Goal: Task Accomplishment & Management: Use online tool/utility

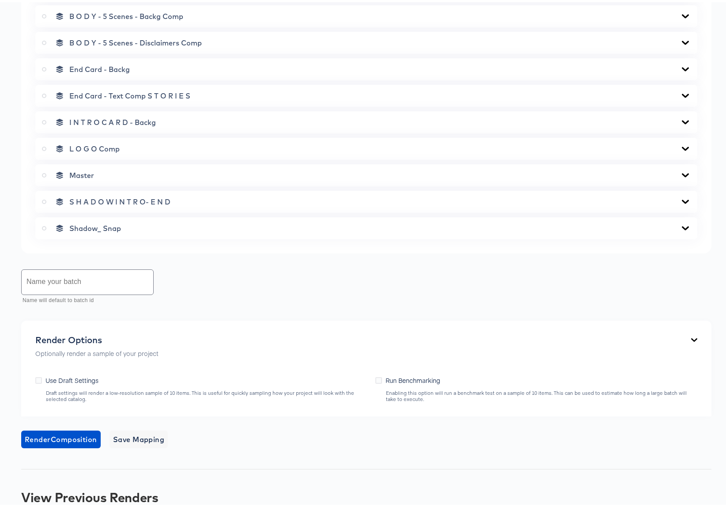
scroll to position [744, 0]
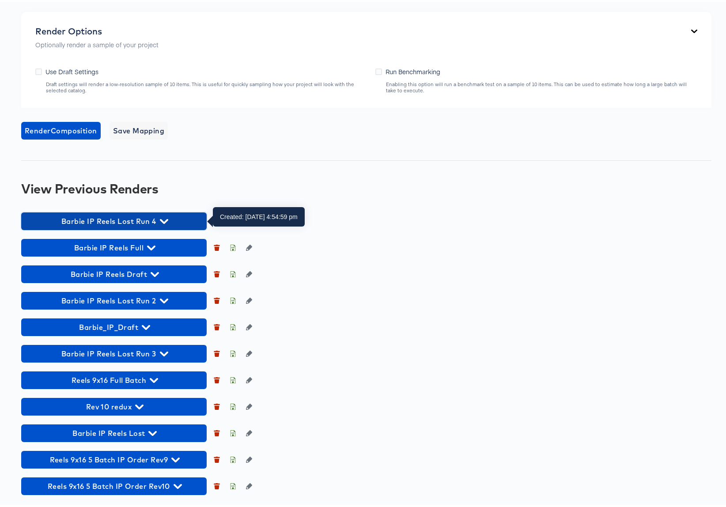
click at [162, 219] on icon "button" at bounding box center [164, 219] width 8 height 5
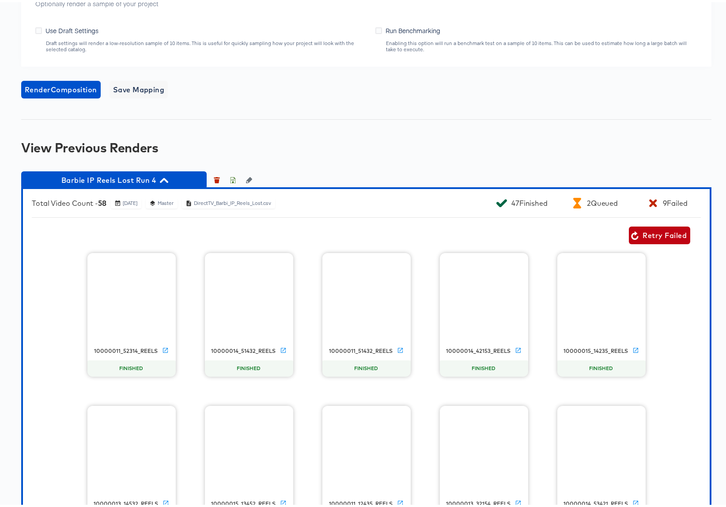
scroll to position [784, 0]
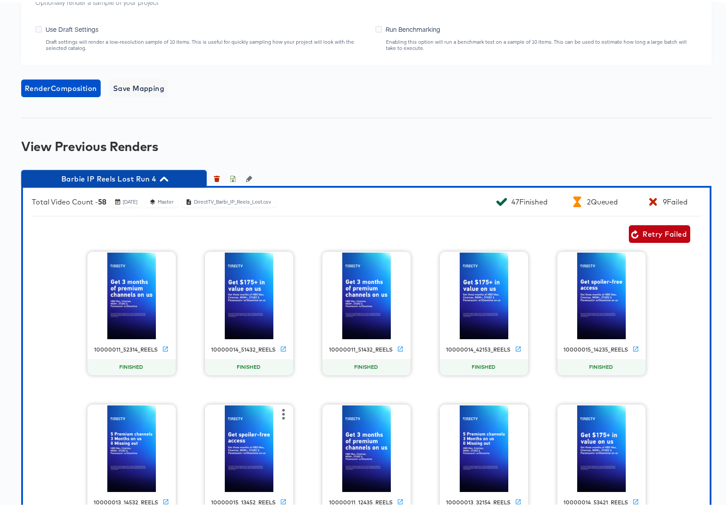
click at [166, 177] on icon "button" at bounding box center [164, 176] width 8 height 5
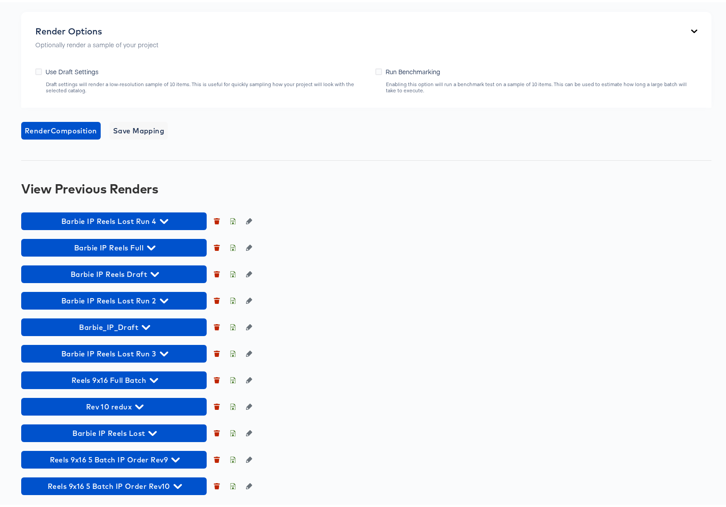
scroll to position [744, 0]
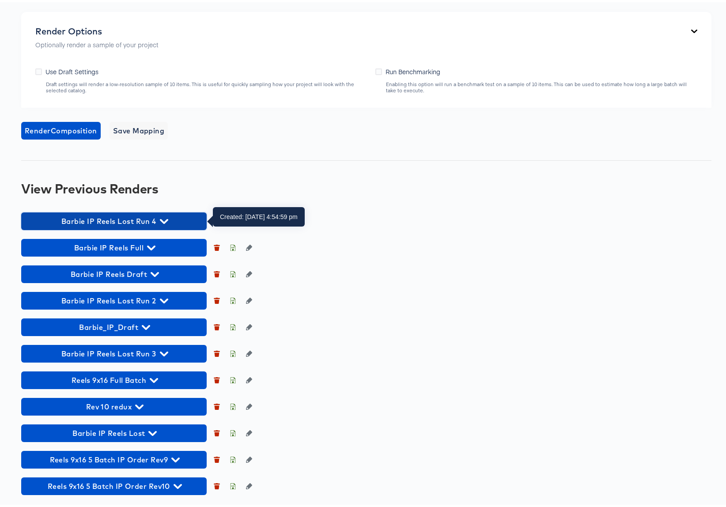
click at [165, 216] on icon "button" at bounding box center [164, 219] width 8 height 8
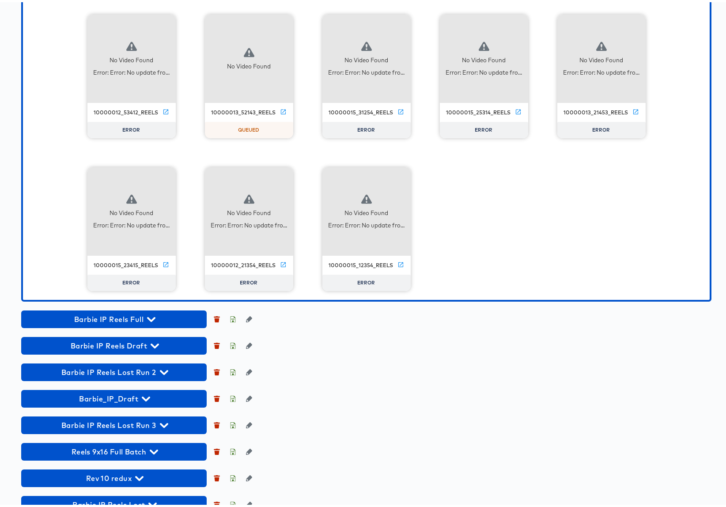
scroll to position [2551, 0]
click at [400, 171] on icon "button" at bounding box center [401, 175] width 3 height 11
click at [428, 174] on div "Retry" at bounding box center [433, 173] width 17 height 7
click at [282, 176] on icon "button" at bounding box center [283, 175] width 11 height 11
click at [321, 175] on div "Retry" at bounding box center [327, 174] width 66 height 18
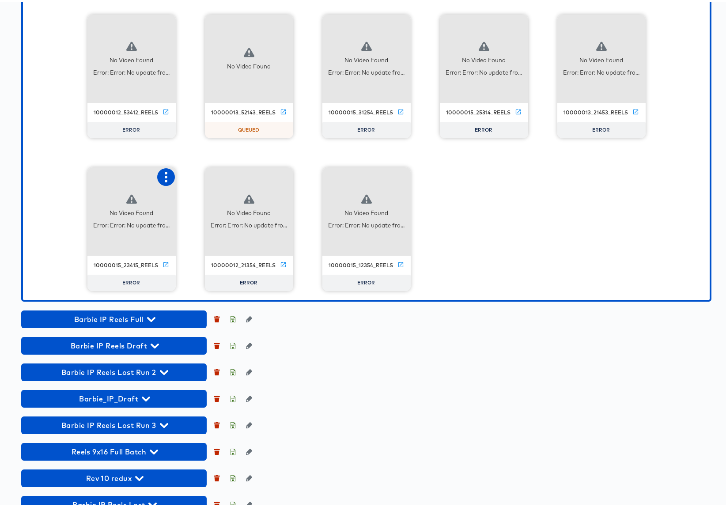
click at [161, 177] on icon "button" at bounding box center [166, 175] width 11 height 11
click at [206, 175] on div "Retry" at bounding box center [210, 174] width 66 height 18
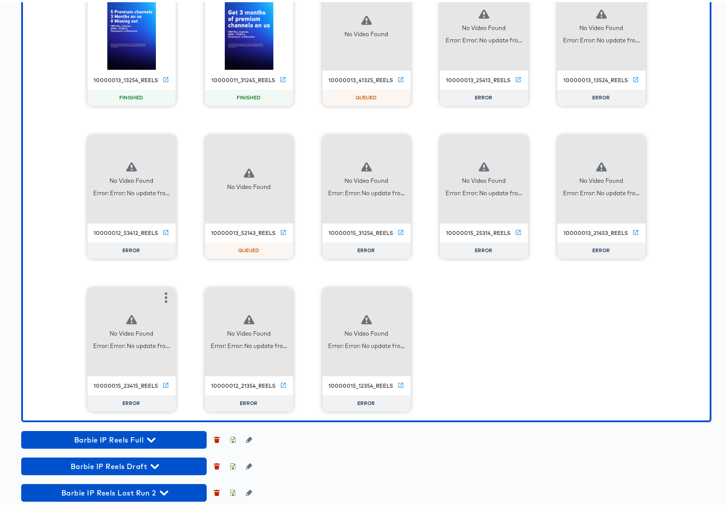
scroll to position [2428, 0]
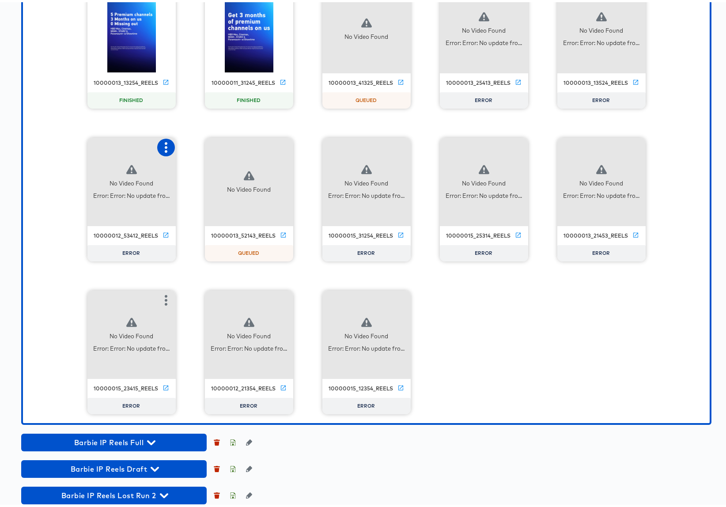
click at [161, 142] on icon "button" at bounding box center [166, 145] width 11 height 11
drag, startPoint x: 192, startPoint y: 143, endPoint x: 306, endPoint y: 143, distance: 113.5
click at [193, 143] on div "Retry" at bounding box center [198, 144] width 17 height 7
click at [400, 145] on icon "button" at bounding box center [401, 145] width 11 height 11
click at [430, 146] on div "Retry" at bounding box center [433, 144] width 17 height 7
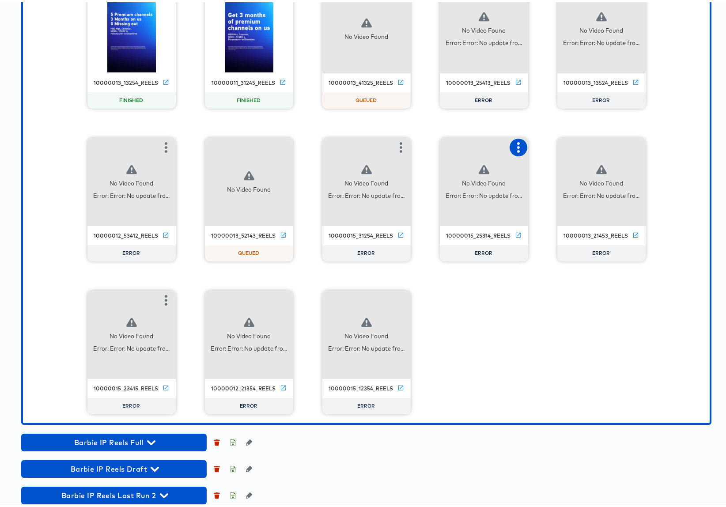
click at [513, 146] on icon "button" at bounding box center [518, 145] width 11 height 11
click at [553, 143] on div "Retry" at bounding box center [550, 144] width 17 height 7
click at [636, 143] on div "No Video Found Error: Error: No update fro..." at bounding box center [601, 180] width 88 height 88
click at [630, 144] on icon "button" at bounding box center [635, 145] width 11 height 11
click at [661, 146] on div "Retry" at bounding box center [668, 144] width 17 height 7
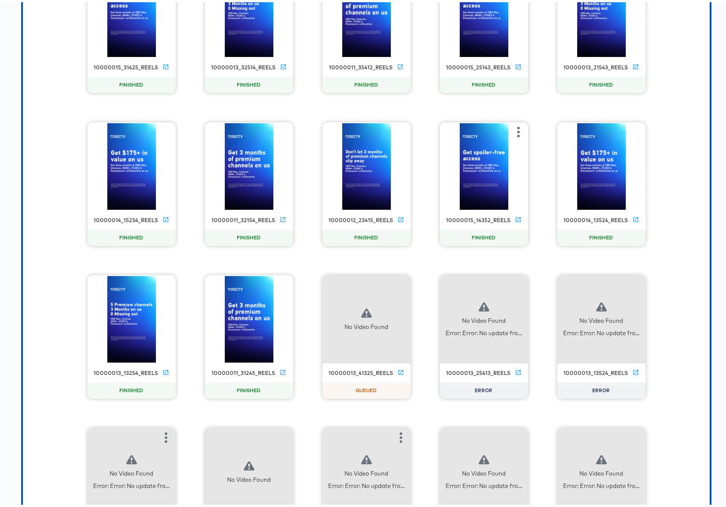
scroll to position [2103, 0]
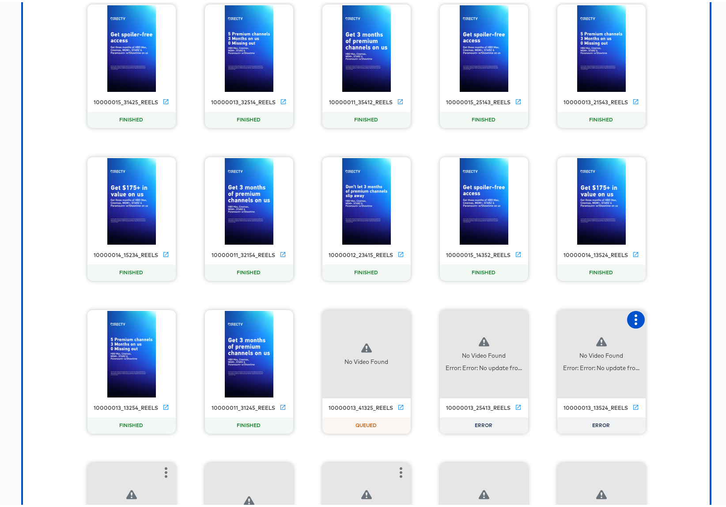
click at [634, 317] on icon "button" at bounding box center [635, 317] width 3 height 11
click at [661, 316] on div "Retry" at bounding box center [668, 316] width 17 height 7
click at [513, 317] on icon "button" at bounding box center [518, 317] width 11 height 11
click at [566, 315] on div "Retry" at bounding box center [562, 317] width 66 height 18
click at [396, 318] on icon "button" at bounding box center [401, 317] width 11 height 11
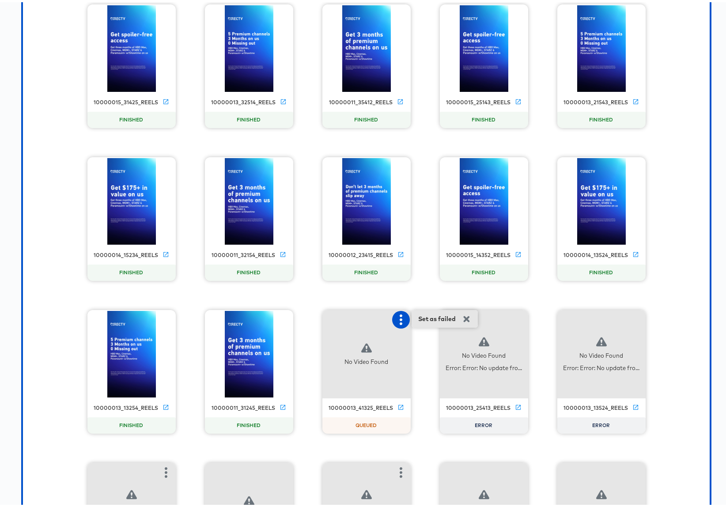
scroll to position [2076, 0]
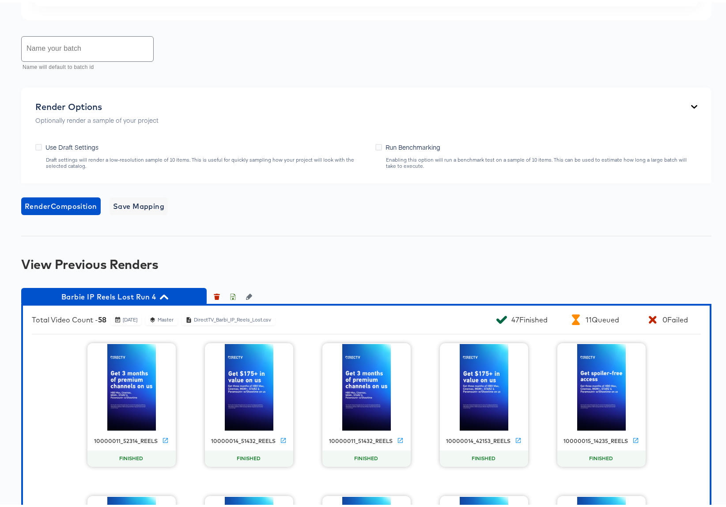
scroll to position [858, 0]
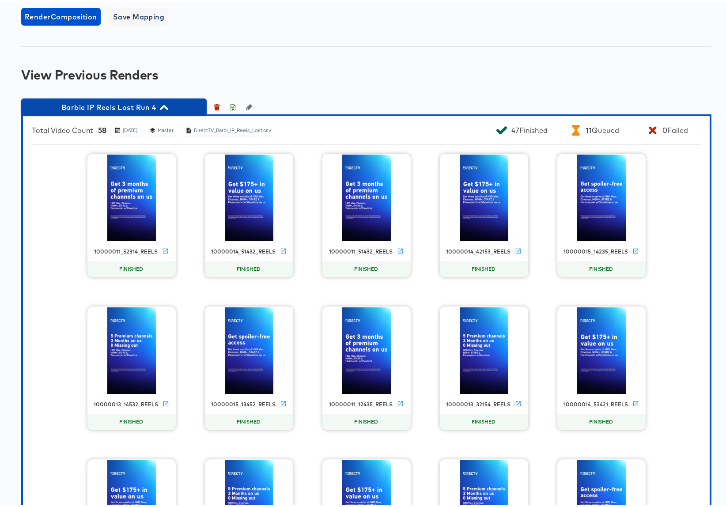
click at [165, 106] on icon "button" at bounding box center [164, 105] width 8 height 8
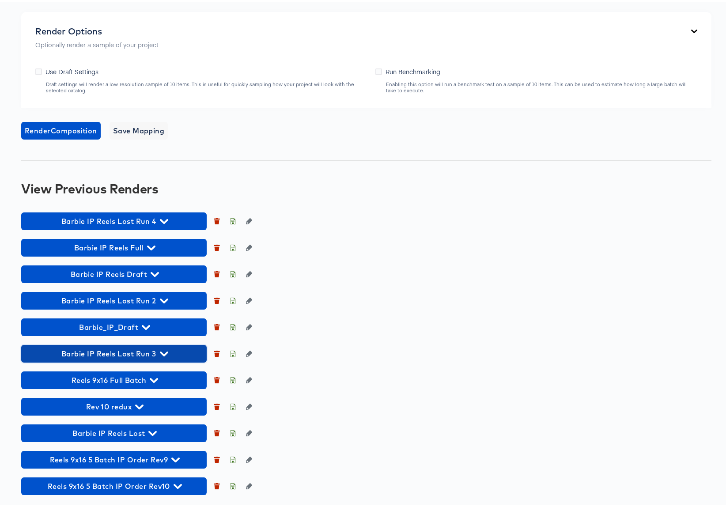
click at [166, 350] on icon "button" at bounding box center [164, 351] width 8 height 5
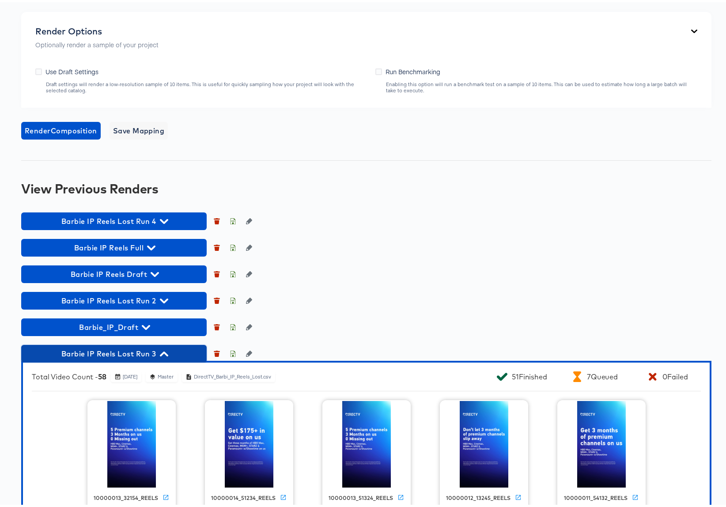
click at [163, 350] on icon "button" at bounding box center [164, 351] width 8 height 5
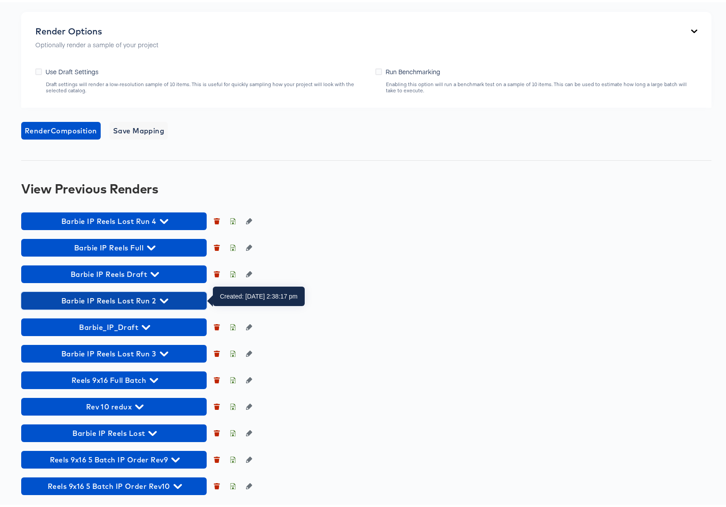
click at [166, 298] on icon "button" at bounding box center [164, 298] width 8 height 5
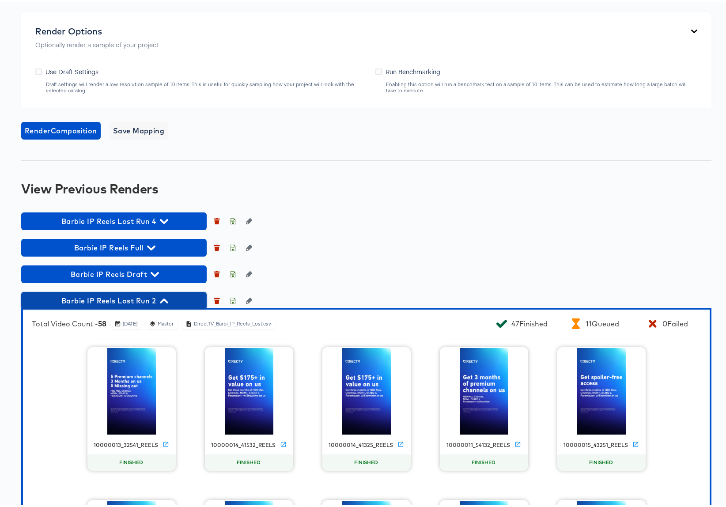
click at [166, 298] on icon "button" at bounding box center [164, 298] width 8 height 8
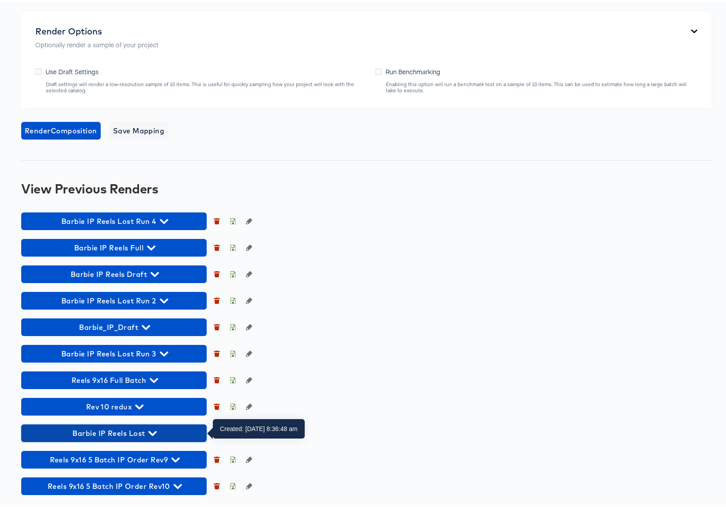
click at [152, 432] on icon "button" at bounding box center [152, 431] width 8 height 5
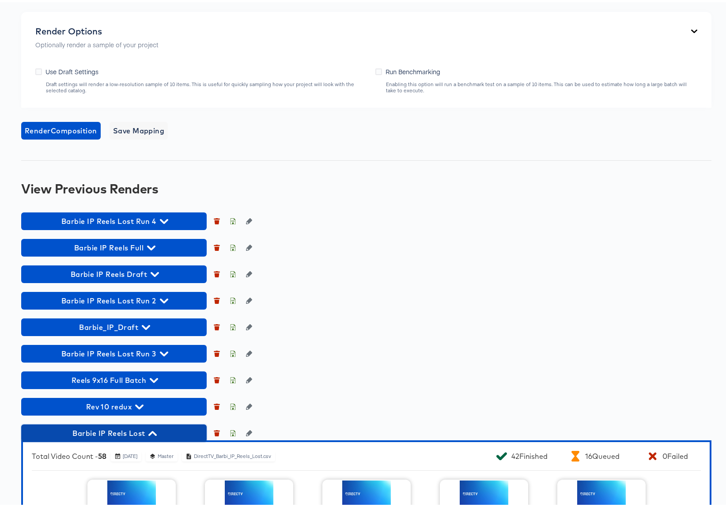
click at [155, 428] on icon "button" at bounding box center [152, 431] width 8 height 8
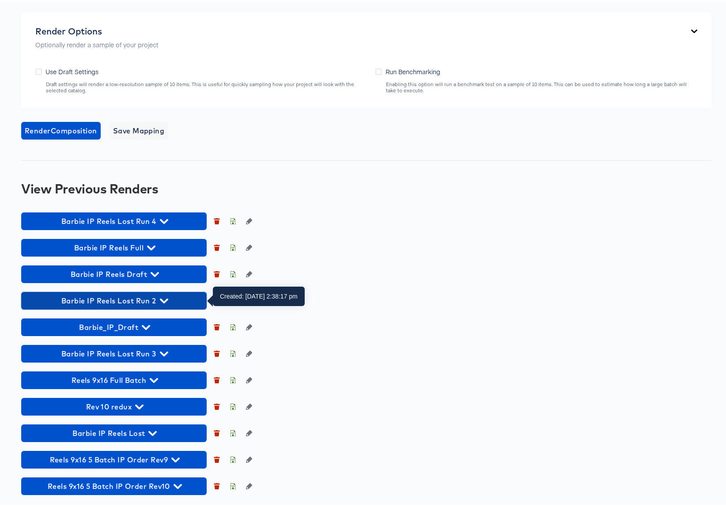
click at [166, 297] on icon "button" at bounding box center [164, 298] width 8 height 8
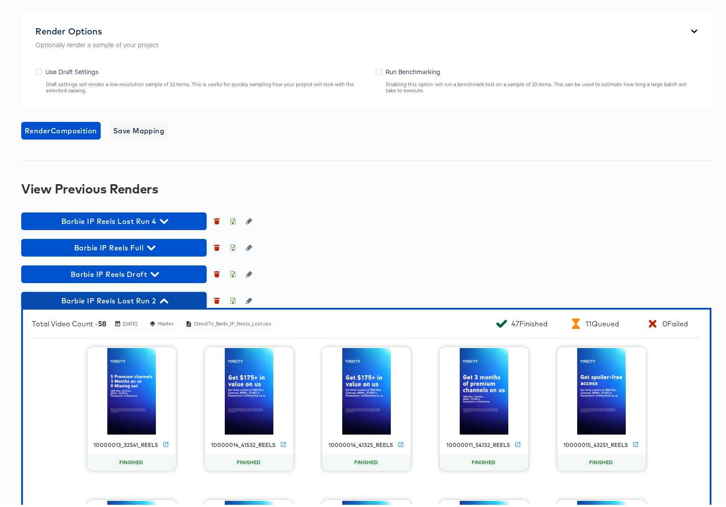
click at [166, 298] on icon "button" at bounding box center [164, 298] width 8 height 5
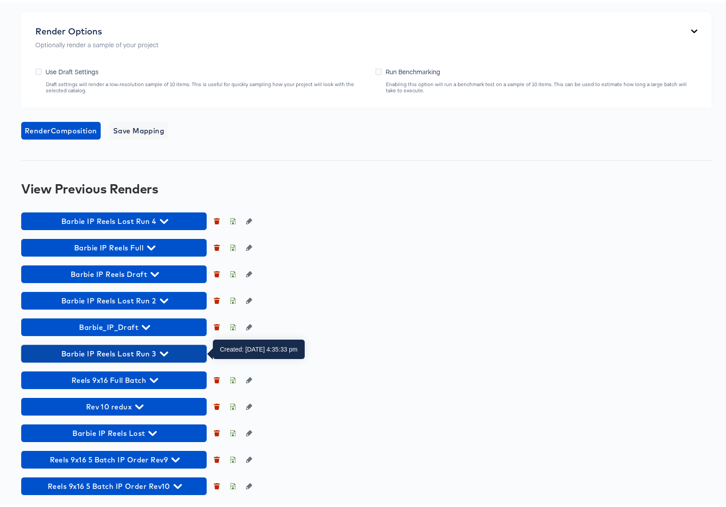
click at [164, 351] on icon "button" at bounding box center [164, 351] width 8 height 8
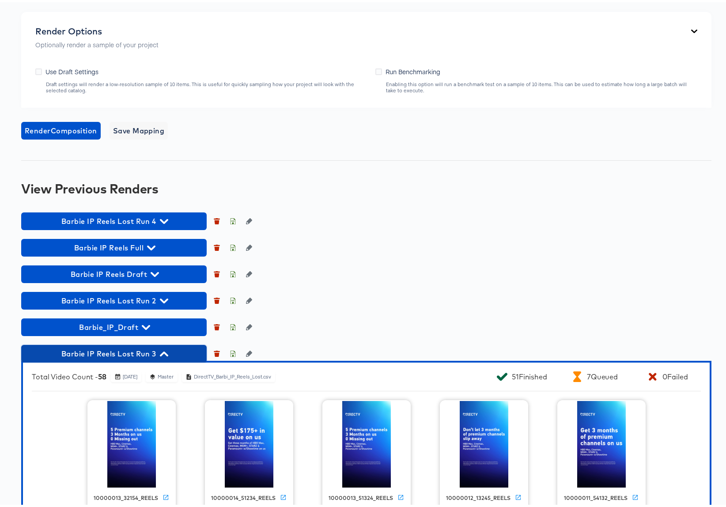
click at [163, 351] on icon "button" at bounding box center [164, 351] width 8 height 8
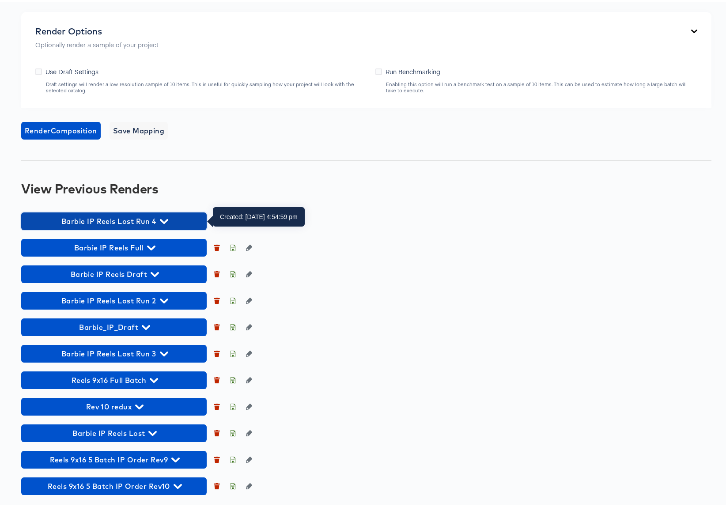
click at [162, 219] on icon "button" at bounding box center [164, 219] width 8 height 5
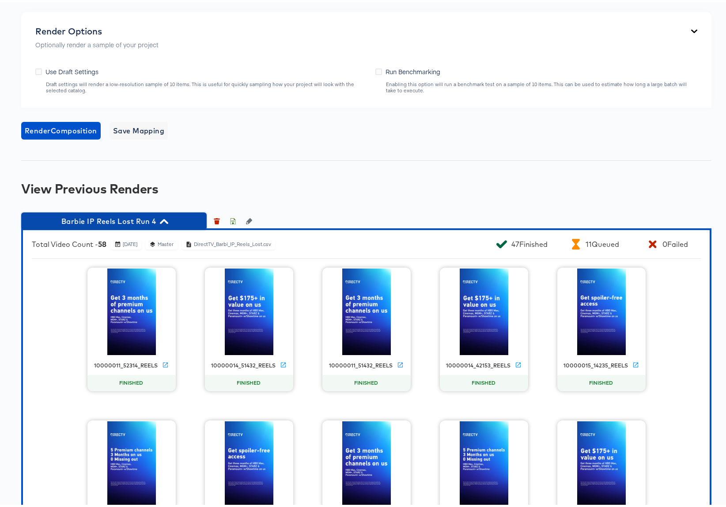
click at [163, 219] on icon "button" at bounding box center [164, 219] width 8 height 5
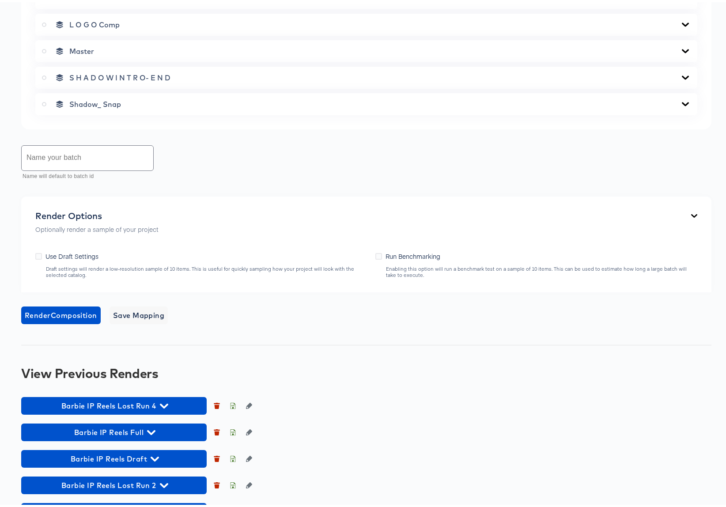
scroll to position [709, 0]
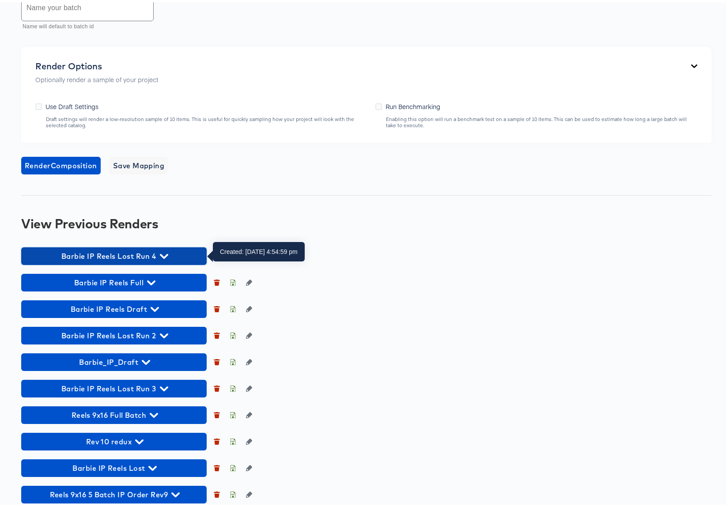
drag, startPoint x: 157, startPoint y: 252, endPoint x: 74, endPoint y: 253, distance: 83.0
click at [74, 253] on span "Barbie IP Reels Lost Run 4" at bounding box center [114, 254] width 177 height 12
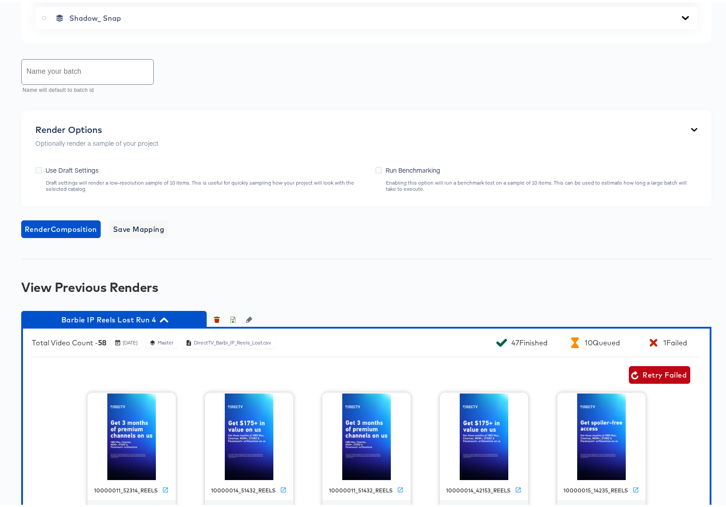
scroll to position [549, 0]
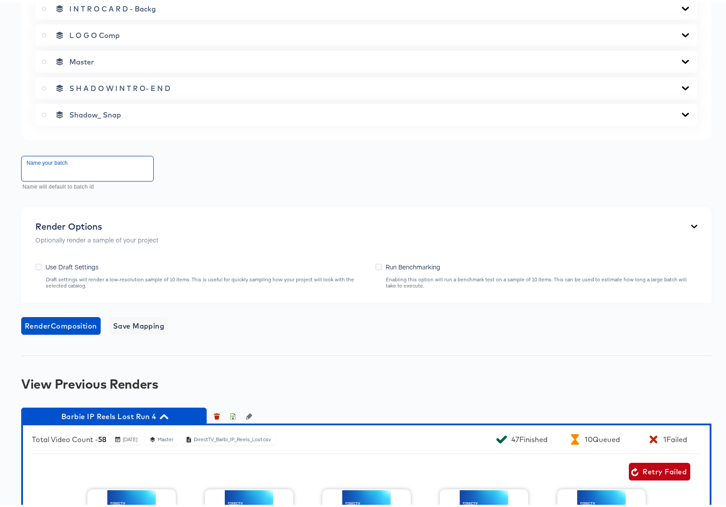
click at [57, 166] on input "text" at bounding box center [88, 166] width 132 height 25
type input "Barbie IP Reels Lost Run 5"
click at [44, 59] on icon at bounding box center [44, 59] width 4 height 4
click at [0, 0] on input "radio" at bounding box center [0, 0] width 0 height 0
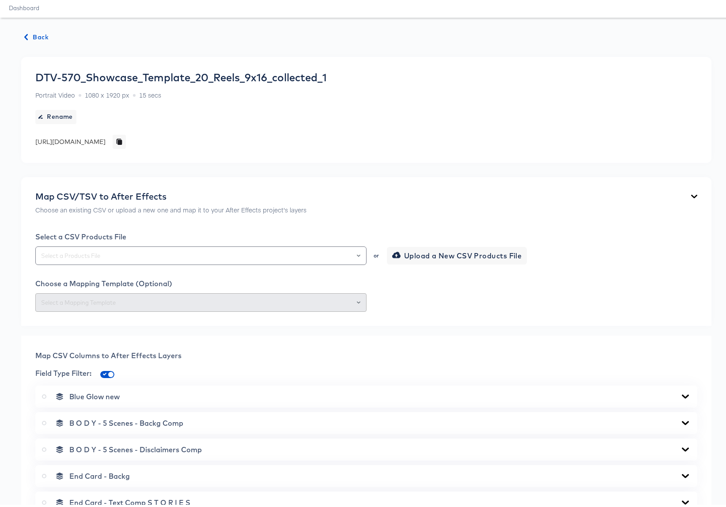
scroll to position [15, 0]
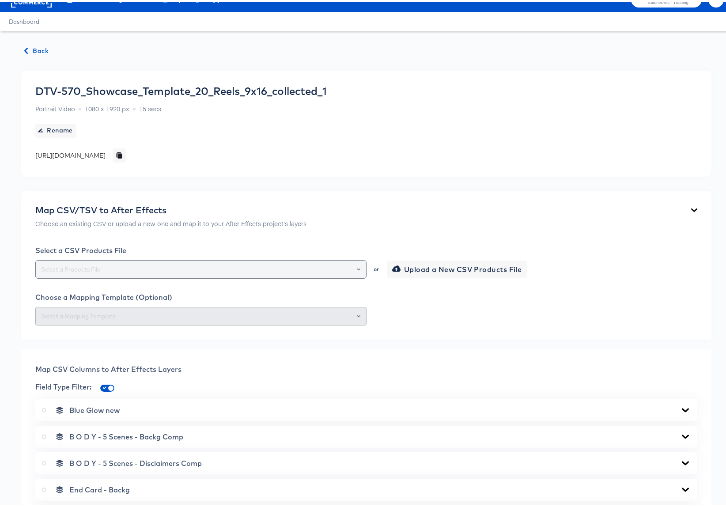
click at [96, 266] on input "text" at bounding box center [200, 267] width 323 height 10
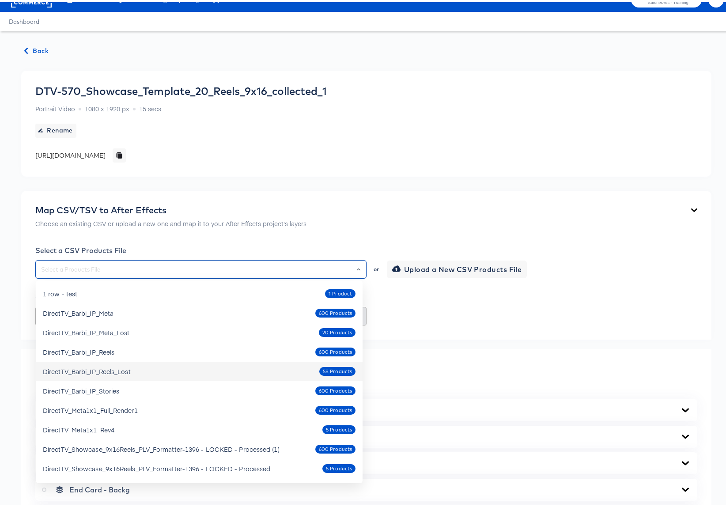
click at [132, 370] on div "DirectTV_Barbi_IP_Reels_Lost 58 Products" at bounding box center [199, 369] width 313 height 14
type input "DirectTV_Barbi_IP_Reels_Lost"
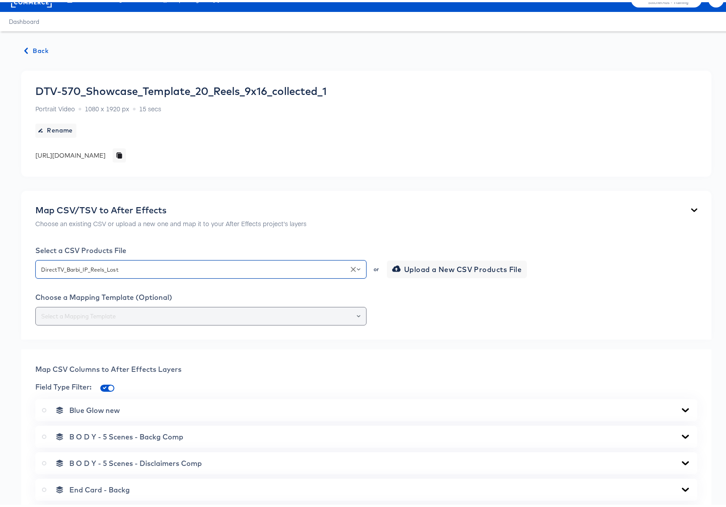
click at [157, 313] on input "text" at bounding box center [200, 314] width 323 height 10
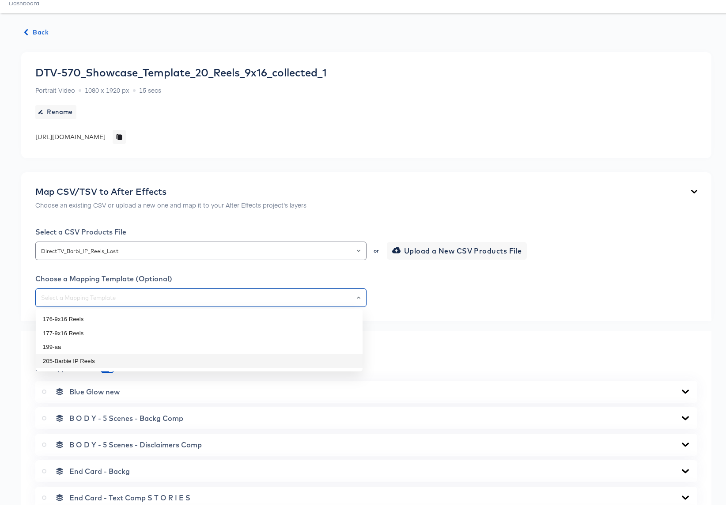
scroll to position [82, 0]
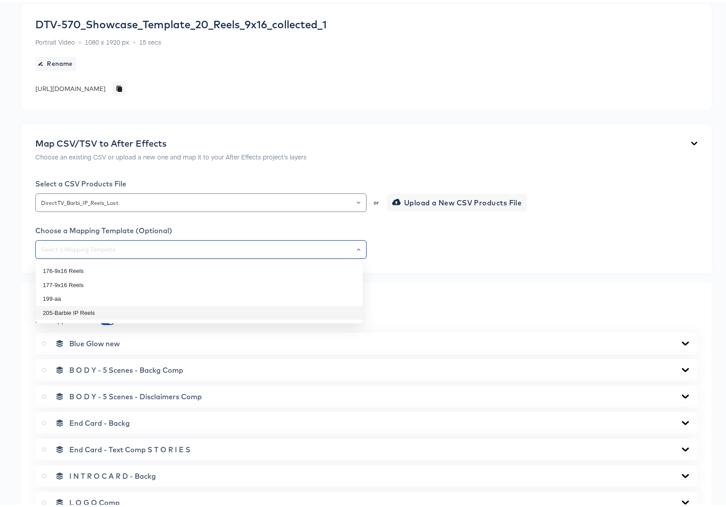
click at [85, 310] on li "205-Barbie IP Reels" at bounding box center [199, 311] width 327 height 14
type input "205-Barbie IP Reels"
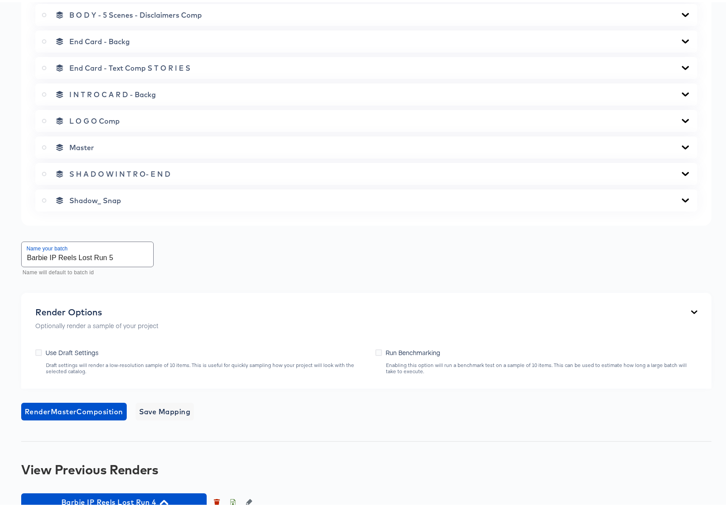
scroll to position [463, 0]
click at [56, 411] on span "Render Master Composition" at bounding box center [74, 409] width 98 height 12
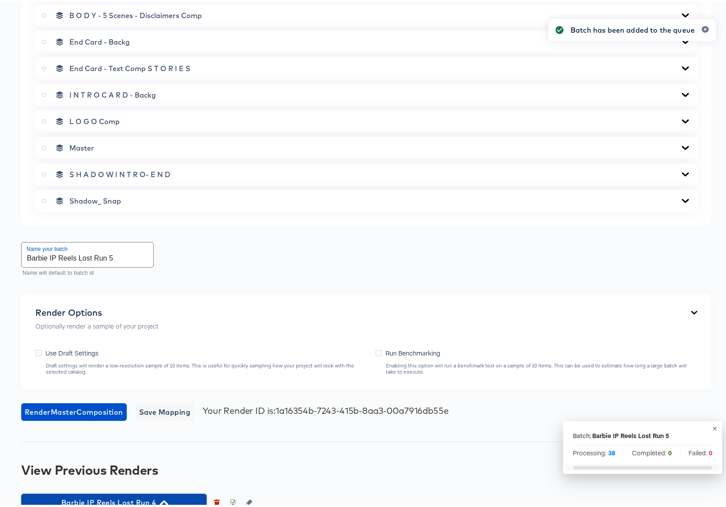
click at [165, 499] on icon "button" at bounding box center [164, 500] width 8 height 5
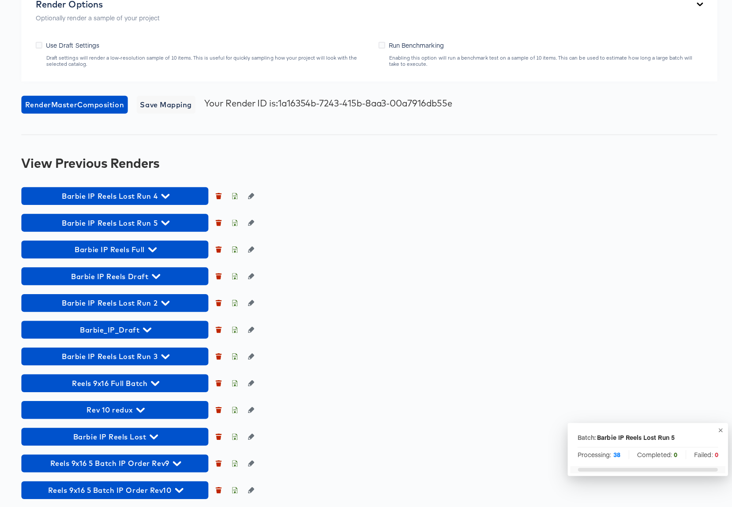
scroll to position [769, 0]
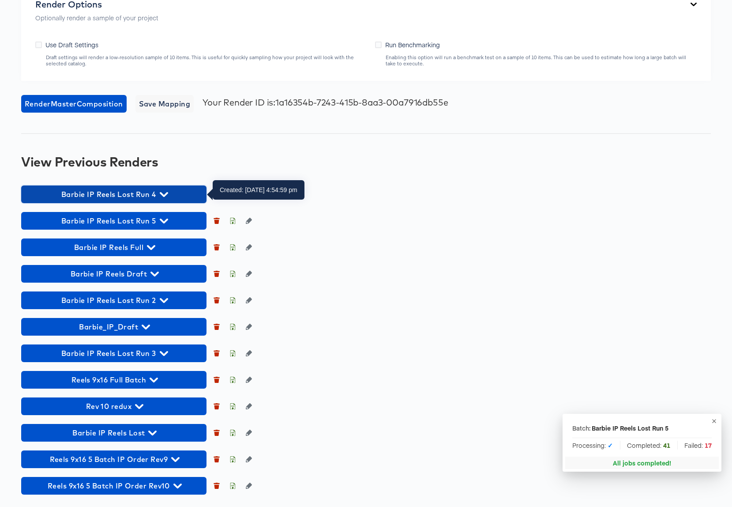
click at [166, 192] on icon "button" at bounding box center [164, 194] width 8 height 8
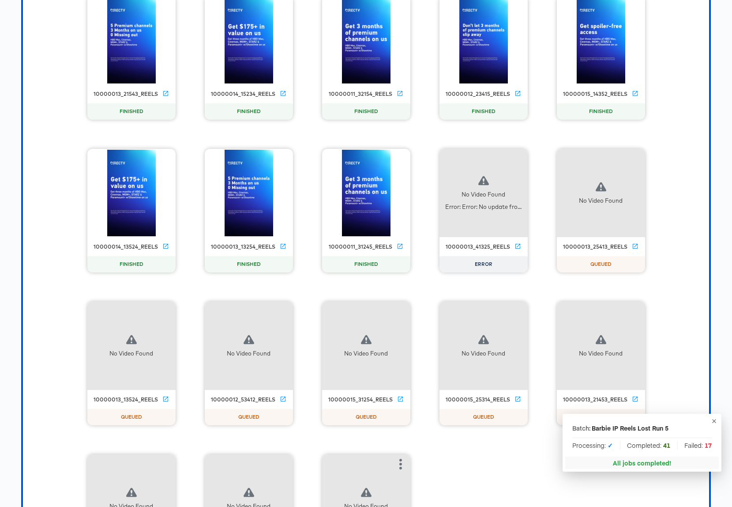
scroll to position [2220, 0]
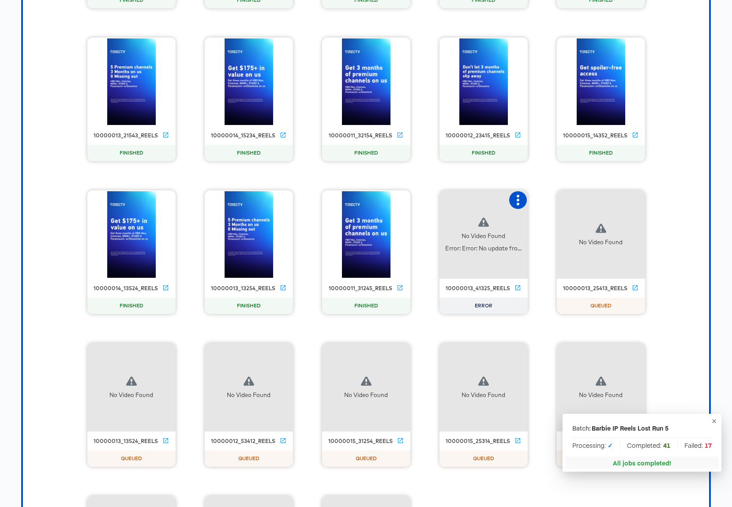
click at [517, 203] on icon "button" at bounding box center [518, 200] width 3 height 11
click at [546, 201] on div "Retry" at bounding box center [550, 199] width 17 height 7
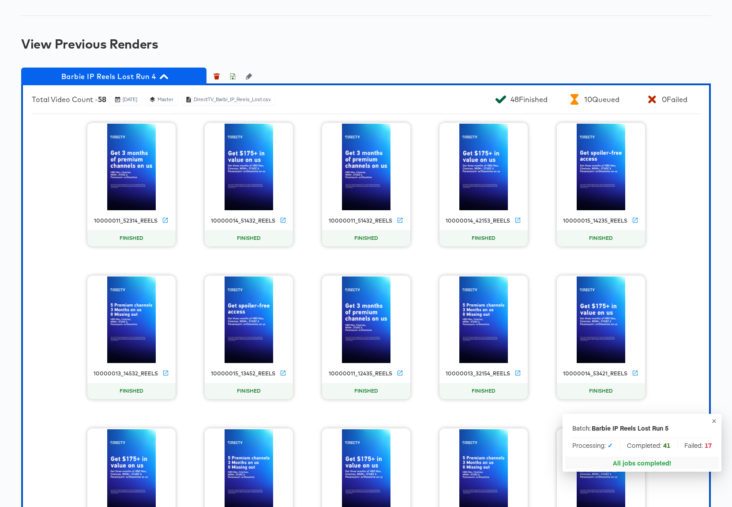
scroll to position [815, 0]
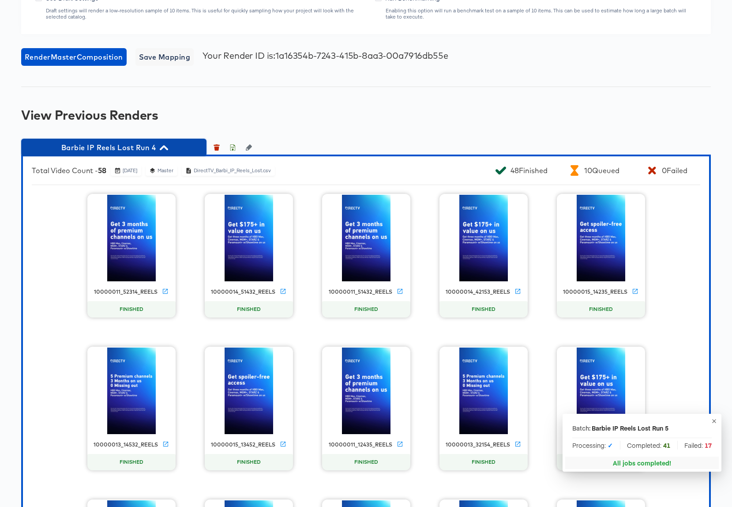
click at [166, 147] on icon "button" at bounding box center [164, 147] width 8 height 5
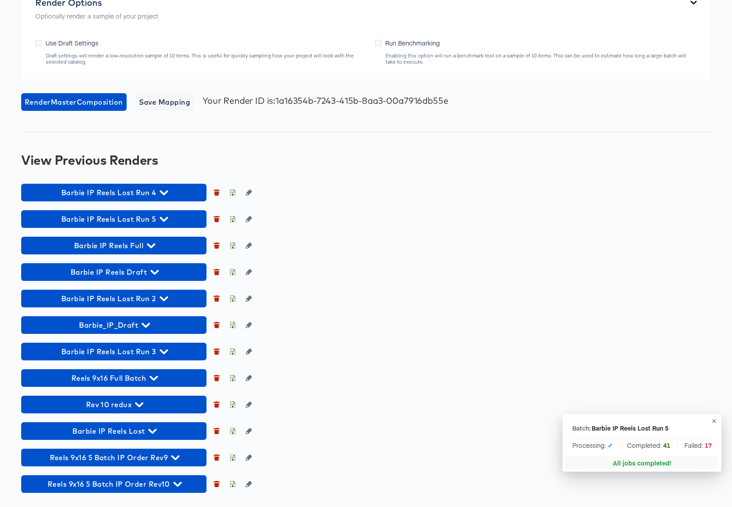
scroll to position [770, 0]
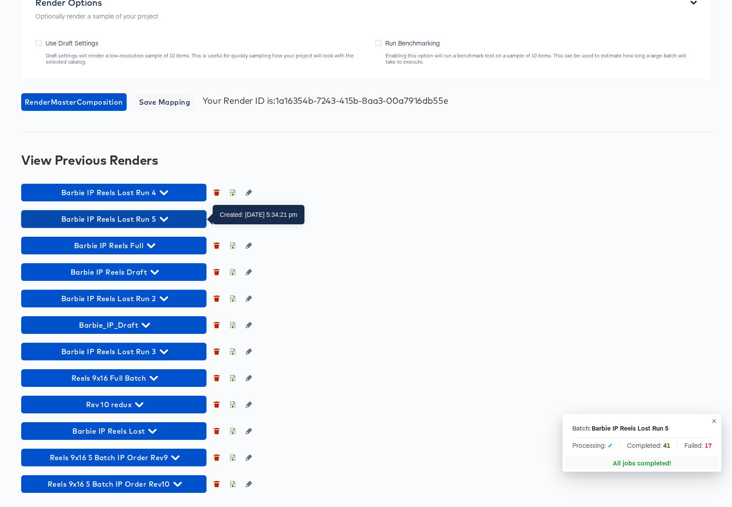
click at [166, 219] on icon "button" at bounding box center [164, 219] width 8 height 5
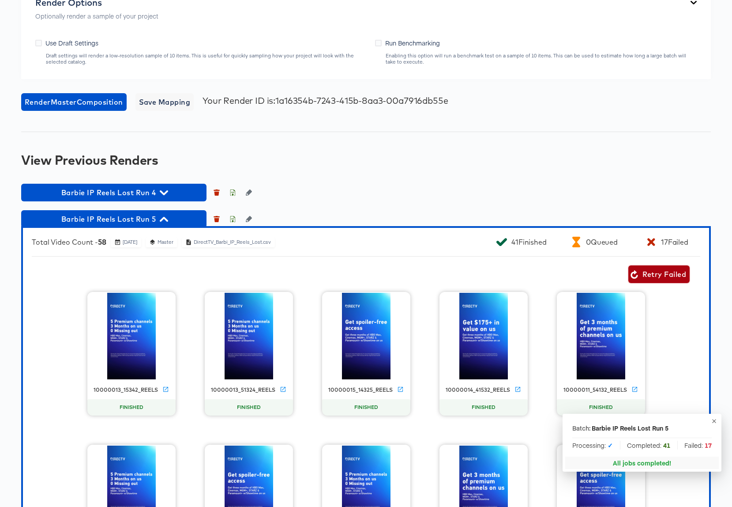
click at [648, 275] on span "Retry Failed" at bounding box center [659, 274] width 54 height 12
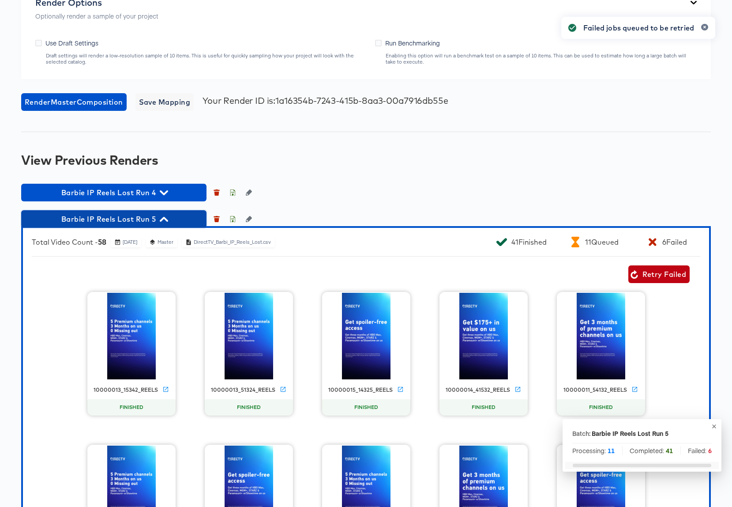
click at [165, 219] on icon "button" at bounding box center [164, 219] width 8 height 8
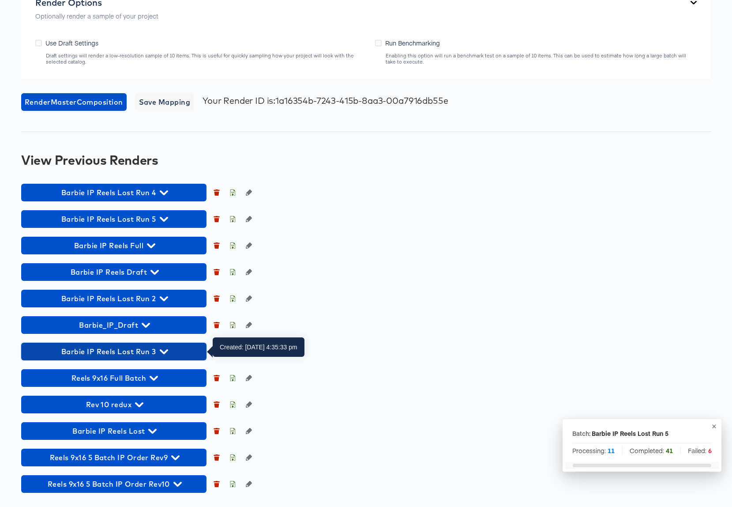
click at [164, 350] on icon "button" at bounding box center [164, 351] width 8 height 8
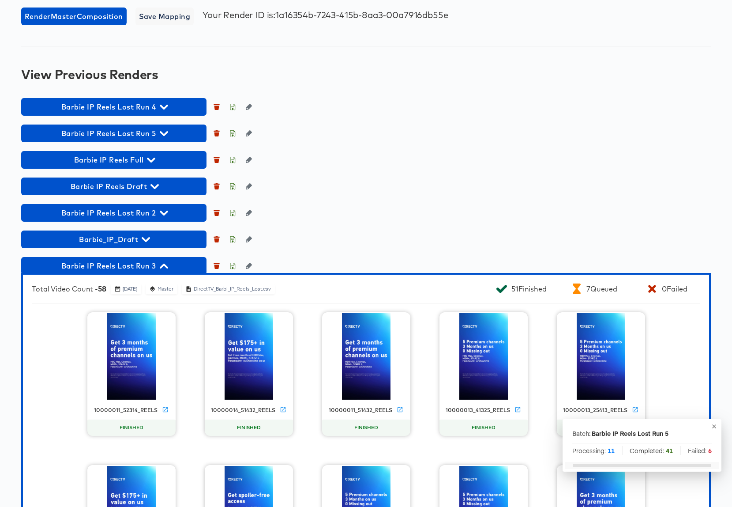
scroll to position [856, 0]
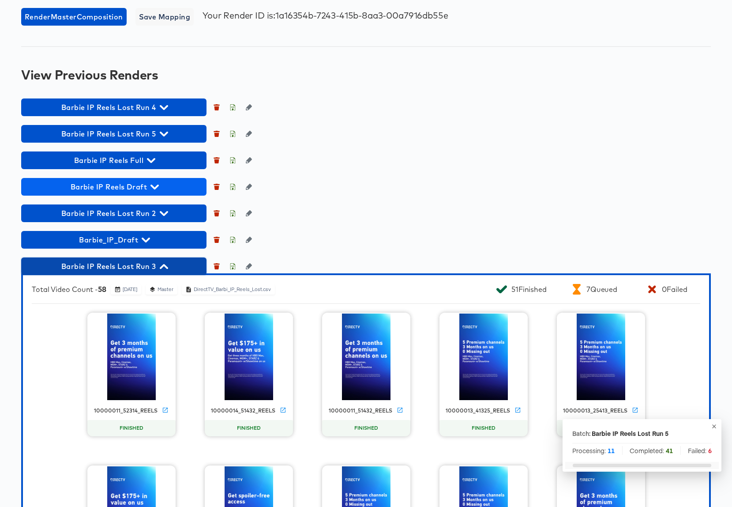
click at [163, 266] on icon "button" at bounding box center [164, 266] width 8 height 5
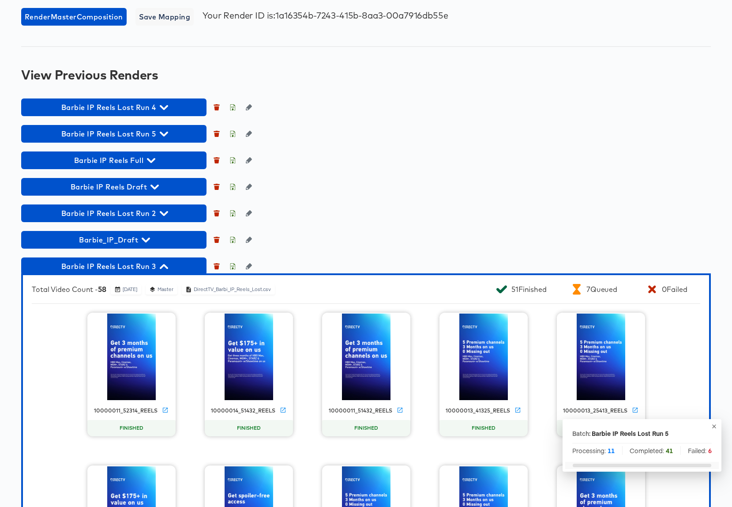
scroll to position [770, 0]
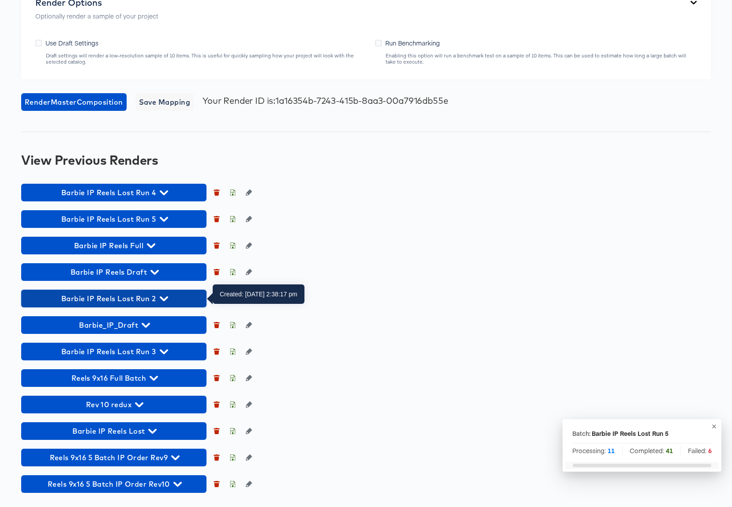
click at [163, 297] on icon "button" at bounding box center [164, 298] width 8 height 8
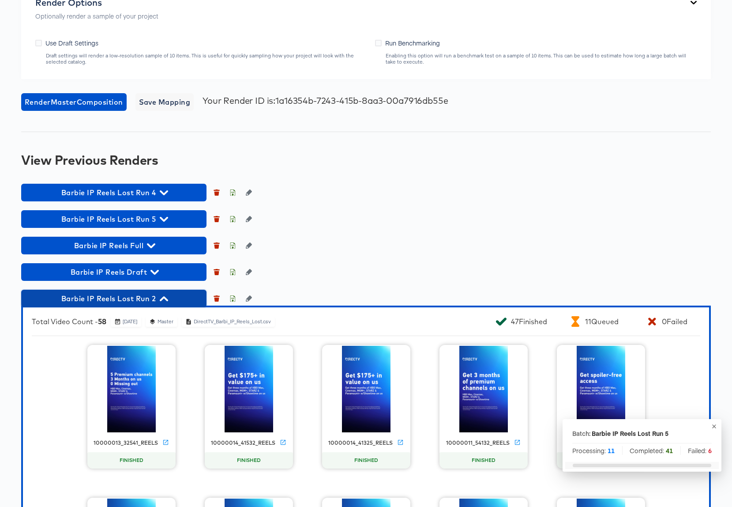
click at [164, 298] on icon "button" at bounding box center [164, 298] width 8 height 5
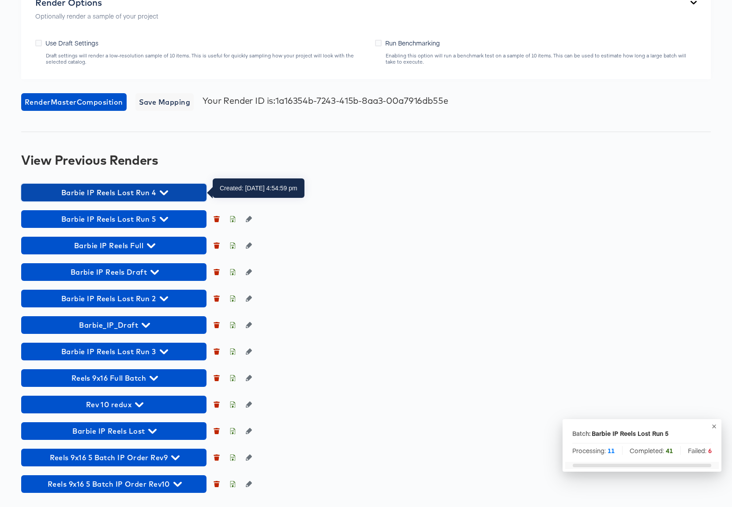
click at [165, 192] on icon "button" at bounding box center [164, 192] width 8 height 5
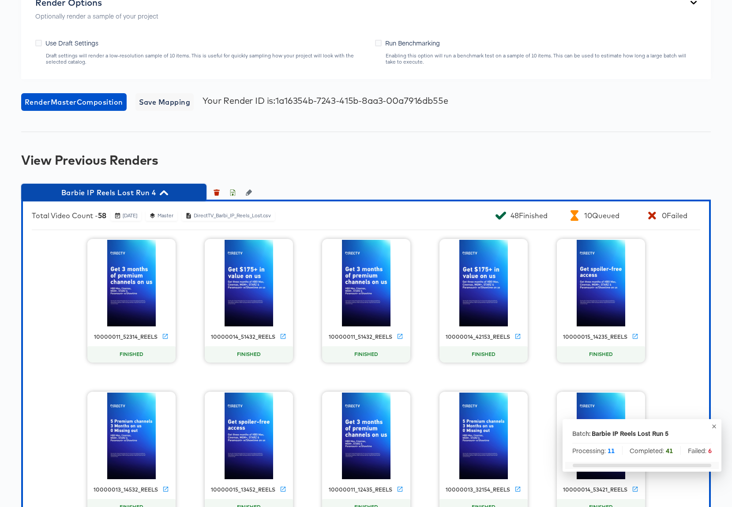
click at [165, 192] on icon "button" at bounding box center [164, 193] width 8 height 8
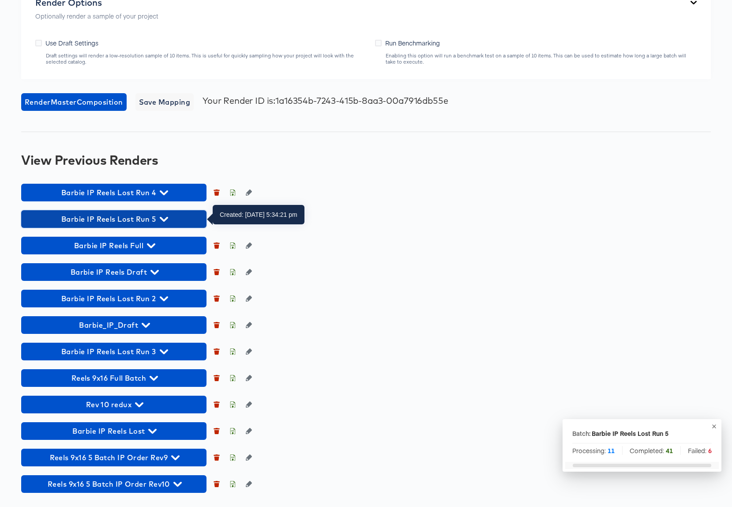
click at [165, 218] on icon "button" at bounding box center [164, 219] width 8 height 8
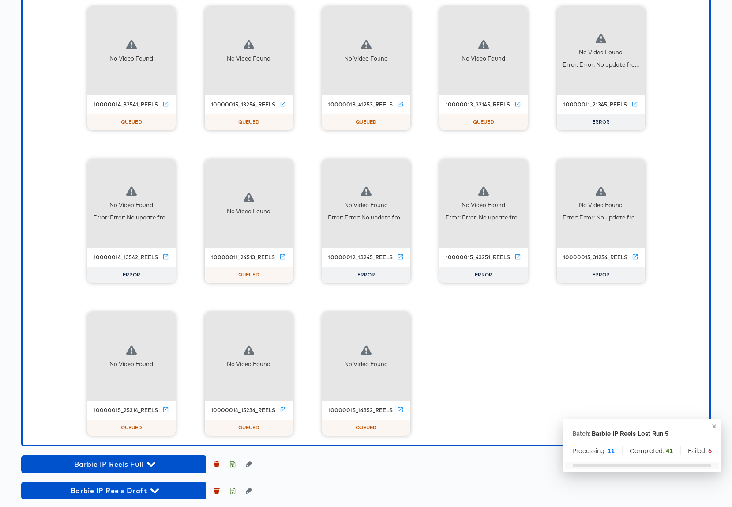
scroll to position [2421, 0]
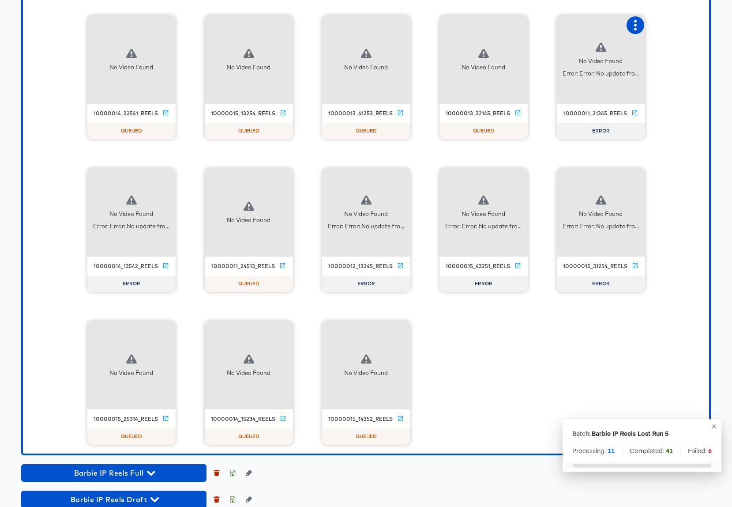
click at [636, 27] on icon "button" at bounding box center [635, 25] width 11 height 11
click at [667, 23] on div "Retry" at bounding box center [668, 24] width 17 height 7
click at [162, 178] on icon "button" at bounding box center [166, 178] width 11 height 11
click at [225, 177] on icon at bounding box center [225, 177] width 8 height 8
click at [399, 176] on icon "button" at bounding box center [401, 178] width 11 height 11
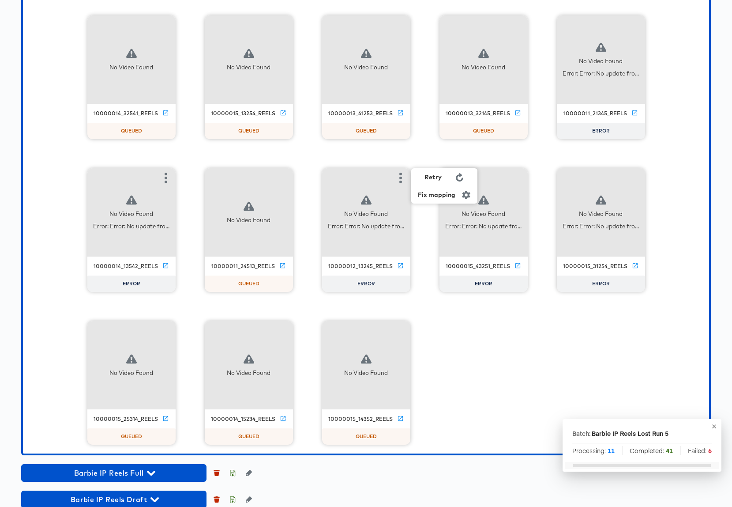
click at [430, 179] on div "Retry" at bounding box center [433, 176] width 17 height 7
click at [520, 177] on icon "button" at bounding box center [518, 178] width 11 height 11
click at [556, 177] on div "Retry" at bounding box center [550, 176] width 17 height 7
click at [638, 177] on icon "button" at bounding box center [635, 178] width 11 height 11
click at [670, 180] on div "Retry" at bounding box center [668, 176] width 17 height 7
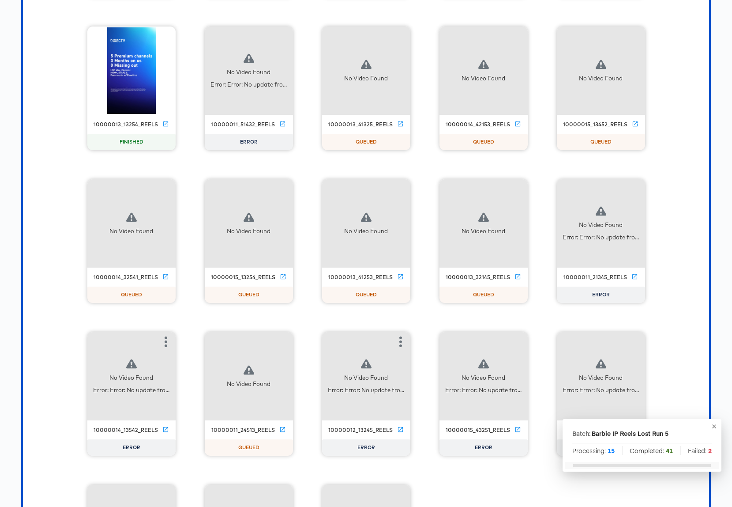
scroll to position [2239, 0]
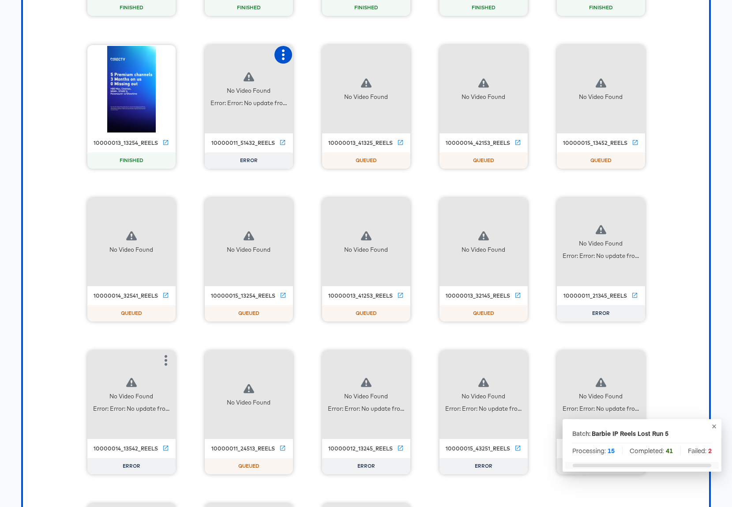
click at [284, 57] on icon "button" at bounding box center [283, 54] width 11 height 11
click at [308, 60] on div "Retry" at bounding box center [327, 54] width 66 height 18
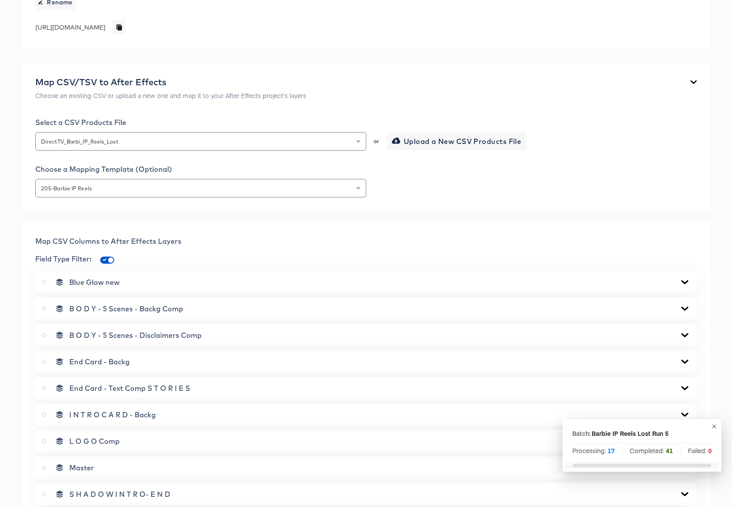
scroll to position [572, 0]
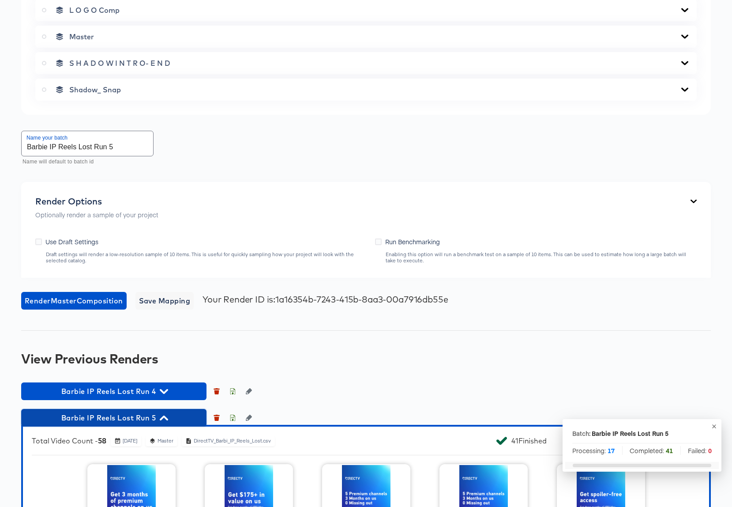
click at [164, 415] on icon "button" at bounding box center [164, 418] width 8 height 8
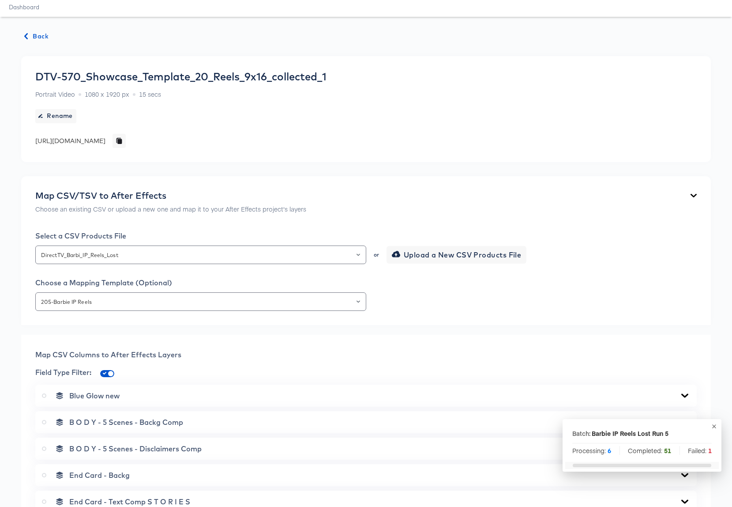
scroll to position [0, 0]
